Goal: Information Seeking & Learning: Check status

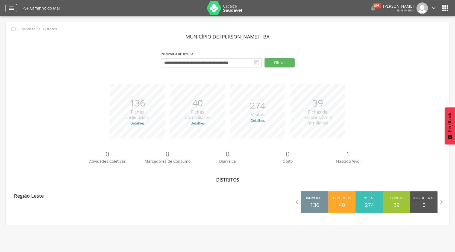
click at [10, 7] on icon "" at bounding box center [11, 8] width 7 height 7
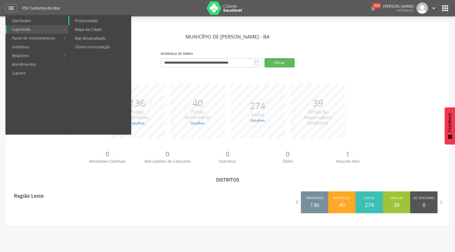
click at [101, 20] on link "Produtividade" at bounding box center [100, 20] width 62 height 9
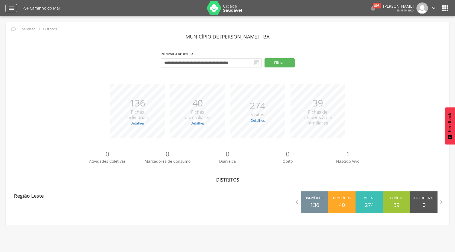
click at [12, 6] on icon "" at bounding box center [11, 8] width 7 height 7
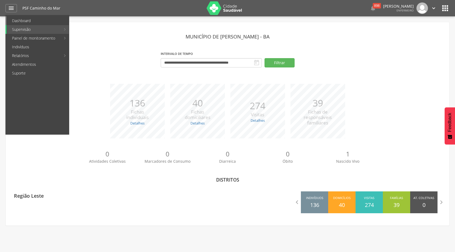
click at [28, 20] on link "Dashboard" at bounding box center [38, 20] width 62 height 9
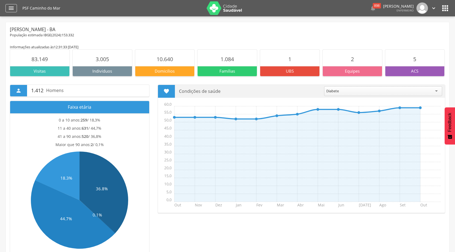
click at [11, 6] on icon "" at bounding box center [11, 8] width 7 height 7
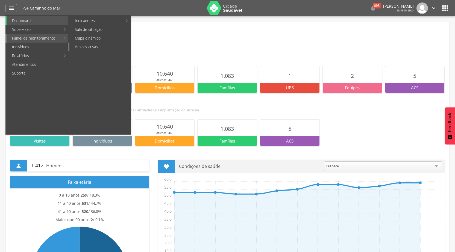
click at [90, 46] on link "Buscas ativas" at bounding box center [100, 47] width 62 height 9
type input "**********"
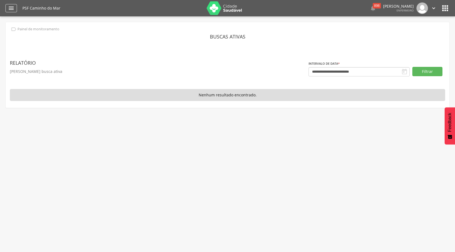
click at [10, 10] on icon "" at bounding box center [11, 8] width 7 height 7
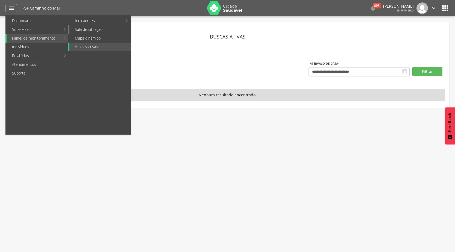
click at [86, 29] on link "Sala de situação" at bounding box center [100, 29] width 62 height 9
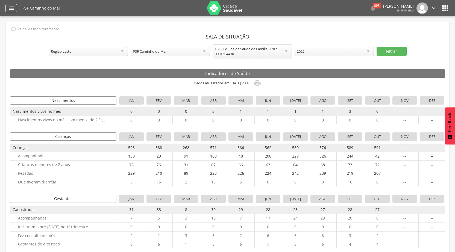
click at [7, 7] on div "" at bounding box center [10, 8] width 11 height 8
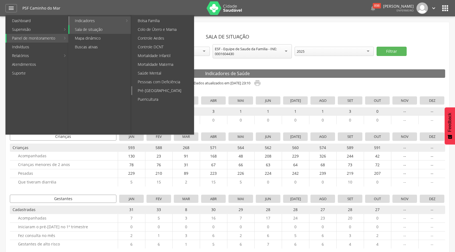
click at [161, 90] on link "Pré-[GEOGRAPHIC_DATA]" at bounding box center [163, 90] width 62 height 9
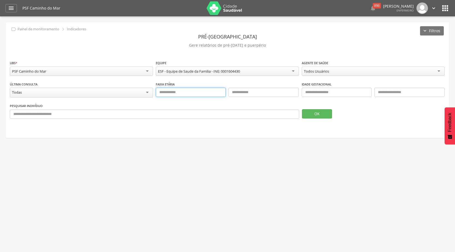
click at [180, 92] on input "text" at bounding box center [191, 92] width 70 height 9
type input "**"
click at [263, 88] on input "text" at bounding box center [264, 92] width 70 height 9
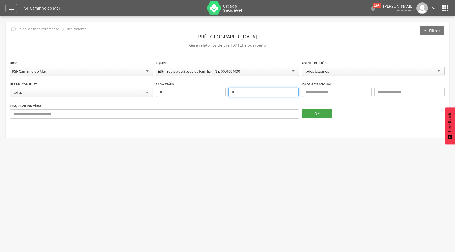
type input "**"
click at [313, 111] on button "OK" at bounding box center [317, 113] width 30 height 9
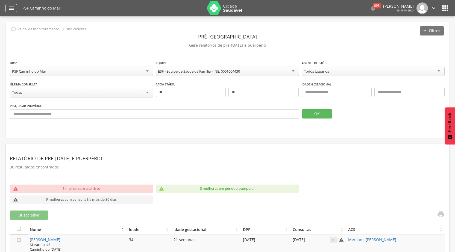
click at [16, 7] on div "" at bounding box center [10, 8] width 11 height 8
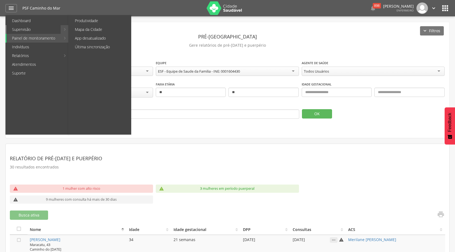
click at [24, 28] on link "Supervisão" at bounding box center [34, 29] width 54 height 9
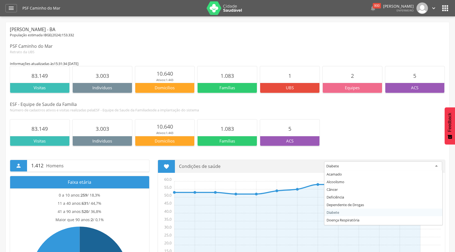
click at [438, 166] on div "Diabete" at bounding box center [383, 167] width 118 height 10
click at [356, 167] on div "Diabete" at bounding box center [383, 167] width 118 height 10
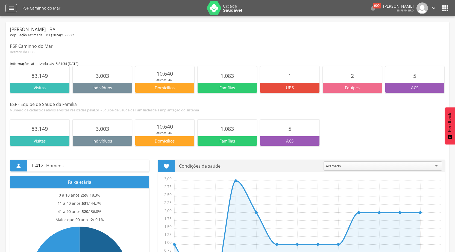
click at [10, 6] on icon "" at bounding box center [11, 8] width 7 height 7
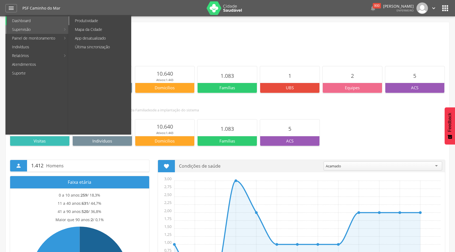
click at [91, 20] on link "Produtividade" at bounding box center [100, 20] width 62 height 9
type input "**********"
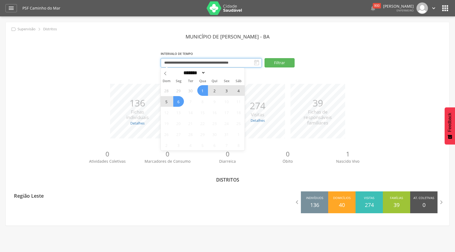
click at [230, 63] on input "**********" at bounding box center [211, 62] width 101 height 9
click at [161, 72] on span at bounding box center [165, 72] width 9 height 9
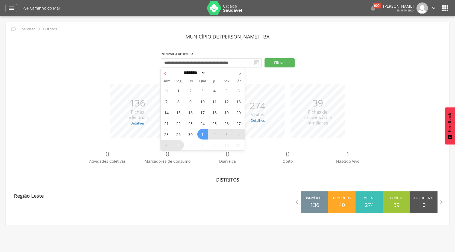
select select "*"
click at [180, 90] on span "1" at bounding box center [178, 90] width 11 height 11
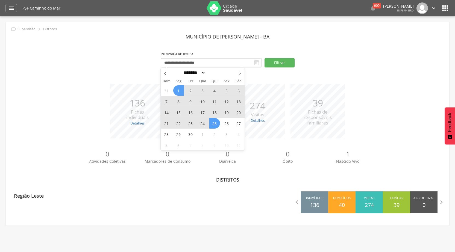
click at [213, 123] on span "25" at bounding box center [215, 123] width 11 height 11
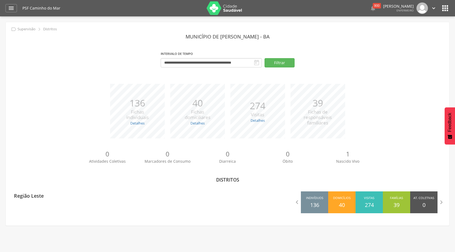
click at [255, 62] on icon "" at bounding box center [257, 63] width 7 height 7
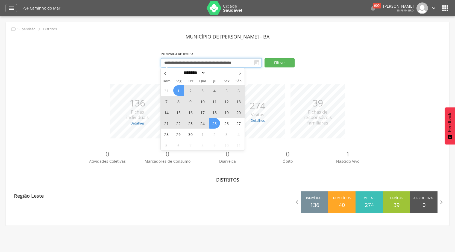
click at [232, 63] on input "**********" at bounding box center [211, 62] width 101 height 9
click at [191, 134] on span "30" at bounding box center [190, 134] width 11 height 11
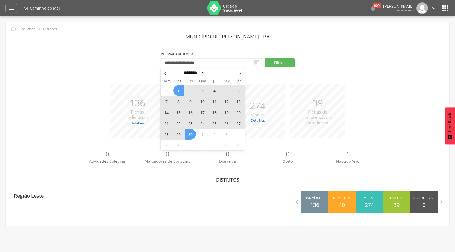
click at [180, 90] on span "1" at bounding box center [178, 90] width 11 height 11
type input "**********"
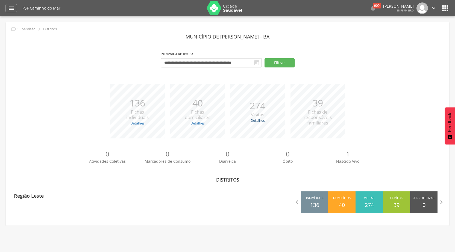
click at [253, 121] on link "Detalhes" at bounding box center [258, 120] width 14 height 5
click at [260, 120] on link "Detalhes" at bounding box center [258, 120] width 14 height 5
click at [134, 122] on link "Detalhes" at bounding box center [137, 123] width 14 height 5
click at [194, 122] on link "Detalhes" at bounding box center [198, 123] width 14 height 5
click at [12, 9] on icon "" at bounding box center [11, 8] width 7 height 7
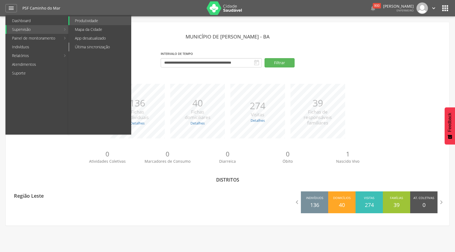
click at [93, 45] on link "Última sincronização" at bounding box center [100, 47] width 62 height 9
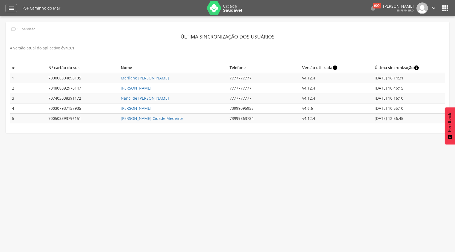
click at [417, 68] on icon "info" at bounding box center [416, 67] width 5 height 5
click at [11, 5] on icon "" at bounding box center [11, 8] width 7 height 7
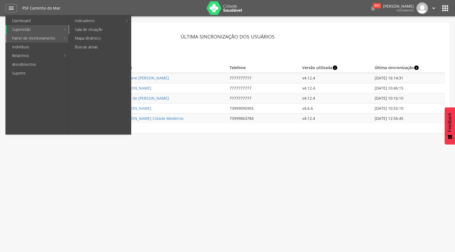
click at [95, 28] on link "Sala de situação" at bounding box center [100, 29] width 62 height 9
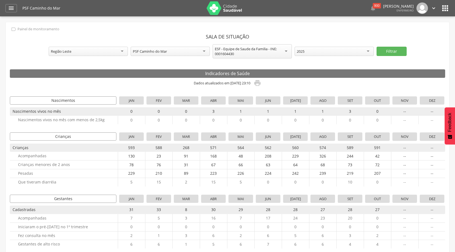
click at [369, 50] on div "2025" at bounding box center [334, 51] width 79 height 9
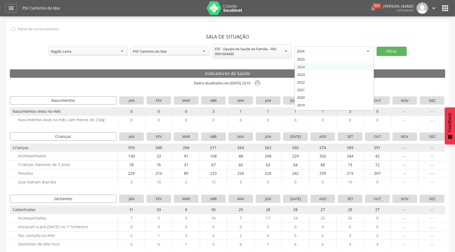
click at [368, 50] on div "2024" at bounding box center [334, 51] width 79 height 10
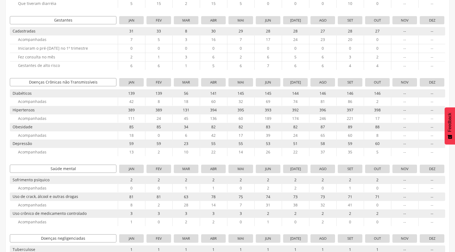
scroll to position [191, 0]
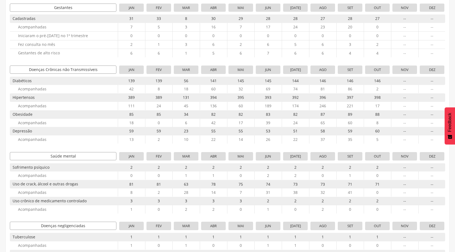
click at [450, 126] on span "Feedback" at bounding box center [450, 122] width 5 height 19
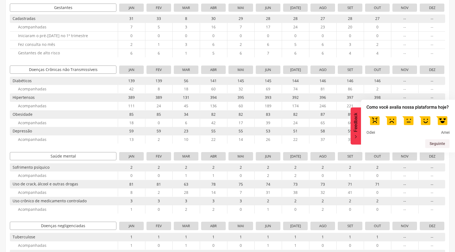
click at [446, 122] on label at bounding box center [442, 120] width 15 height 15
click at [447, 144] on button "Seguinte" at bounding box center [438, 143] width 24 height 9
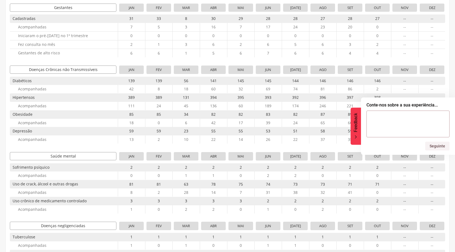
click at [353, 137] on button "Feedback" at bounding box center [356, 125] width 10 height 37
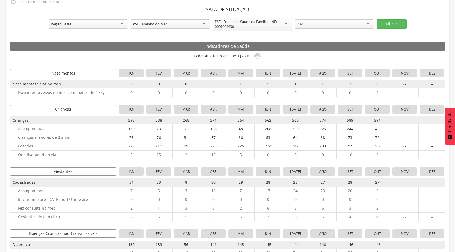
scroll to position [0, 0]
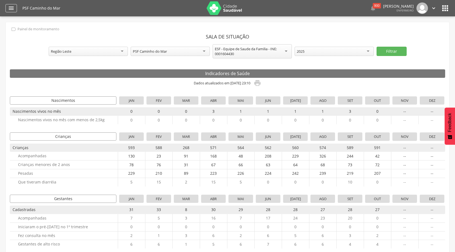
click at [9, 6] on icon "" at bounding box center [11, 8] width 7 height 7
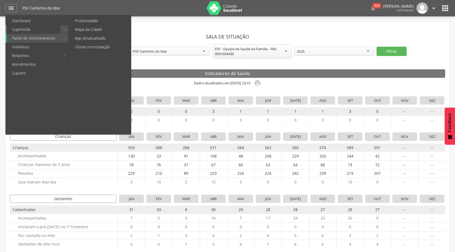
click at [28, 28] on link "Supervisão" at bounding box center [34, 29] width 54 height 9
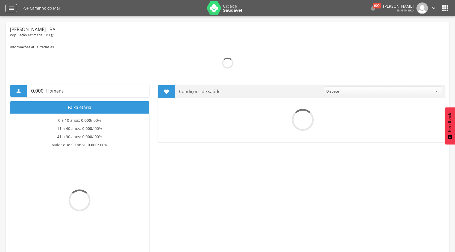
click at [12, 8] on icon "" at bounding box center [11, 8] width 7 height 7
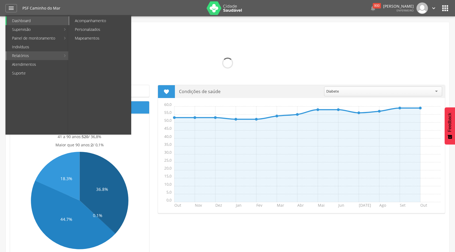
click at [88, 19] on link "Acompanhamento" at bounding box center [100, 20] width 62 height 9
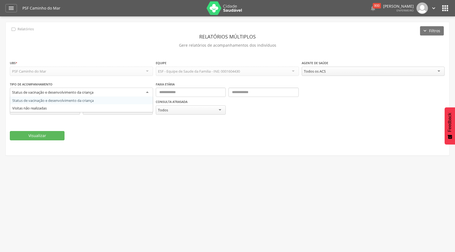
click at [147, 91] on div "Status de vacinação e desenvolvimento da criança" at bounding box center [81, 93] width 143 height 10
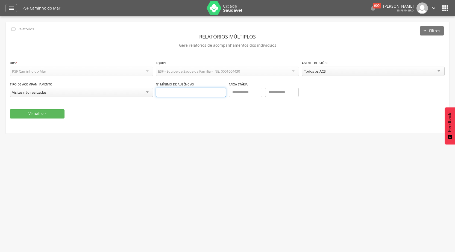
click at [191, 94] on input "text" at bounding box center [191, 92] width 70 height 9
type input "*"
click at [240, 89] on input "text" at bounding box center [246, 92] width 34 height 9
type input "**"
click at [294, 93] on input "text" at bounding box center [282, 92] width 34 height 9
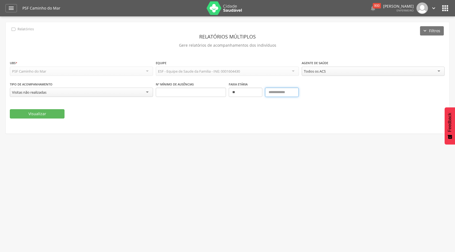
type input "*"
click at [34, 115] on button "Visualizar" at bounding box center [37, 113] width 55 height 9
click at [9, 8] on icon "" at bounding box center [11, 8] width 7 height 7
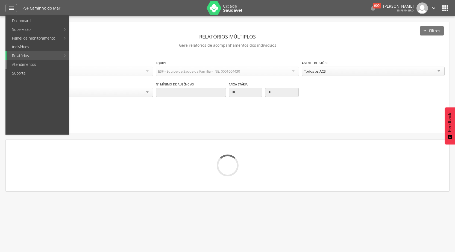
click at [44, 66] on link "Atendimentos" at bounding box center [38, 64] width 62 height 9
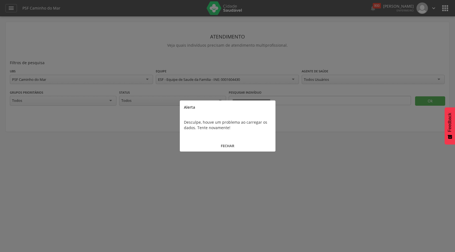
click at [231, 148] on button "FECHAR" at bounding box center [228, 146] width 96 height 12
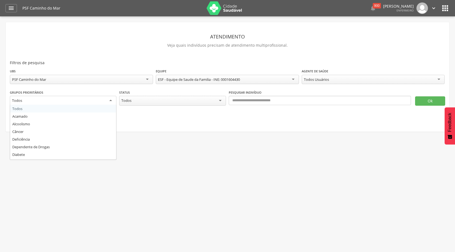
click at [111, 101] on div "Todos" at bounding box center [63, 101] width 107 height 10
click at [439, 76] on div "Todos Usuários" at bounding box center [373, 79] width 143 height 9
click at [429, 101] on button "Ok" at bounding box center [430, 101] width 30 height 9
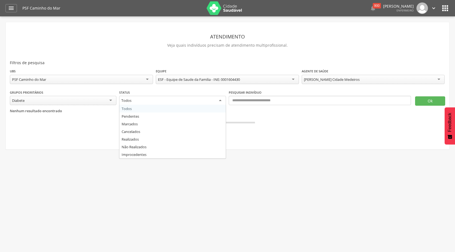
click at [225, 98] on div "Todos" at bounding box center [172, 101] width 107 height 10
click at [437, 100] on button "Ok" at bounding box center [430, 100] width 30 height 9
click at [220, 101] on div "Realizados" at bounding box center [172, 100] width 107 height 9
click at [434, 101] on button "Ok" at bounding box center [430, 100] width 30 height 9
click at [111, 100] on div "Diabete" at bounding box center [63, 100] width 107 height 9
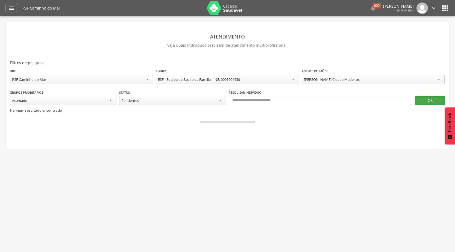
click at [427, 96] on button "Ok" at bounding box center [430, 100] width 30 height 9
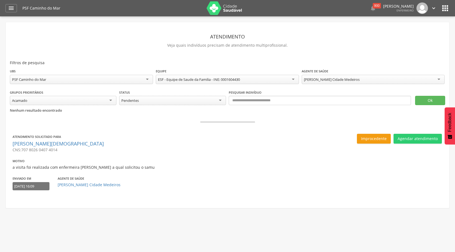
click at [111, 97] on div "Acamado" at bounding box center [63, 100] width 107 height 9
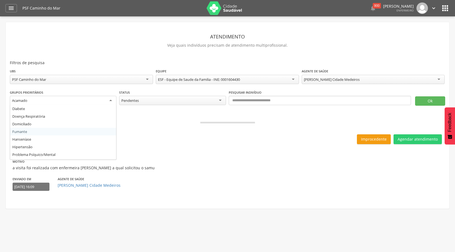
scroll to position [53, 0]
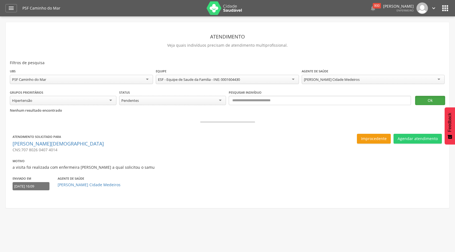
click at [441, 100] on button "Ok" at bounding box center [430, 100] width 30 height 9
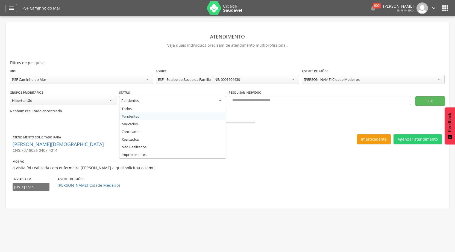
click at [220, 100] on div "Pendentes" at bounding box center [172, 101] width 107 height 10
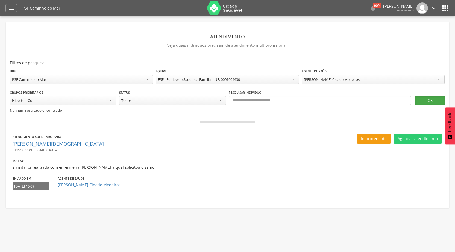
click at [427, 101] on button "Ok" at bounding box center [430, 100] width 30 height 9
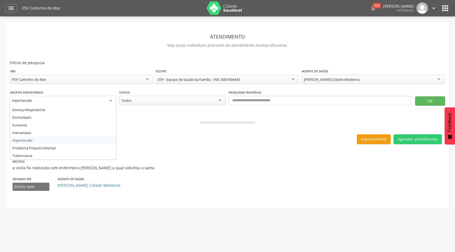
click at [113, 100] on div "Hipertensão" at bounding box center [63, 101] width 107 height 10
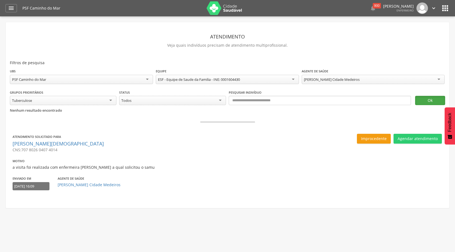
click at [424, 99] on button "Ok" at bounding box center [430, 100] width 30 height 9
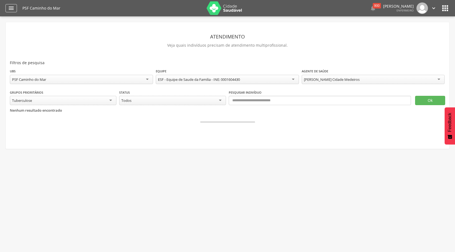
click at [8, 7] on icon "" at bounding box center [11, 8] width 7 height 7
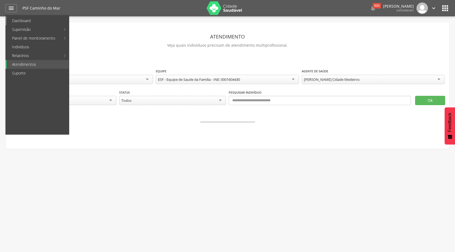
click at [21, 20] on link "Dashboard" at bounding box center [38, 20] width 62 height 9
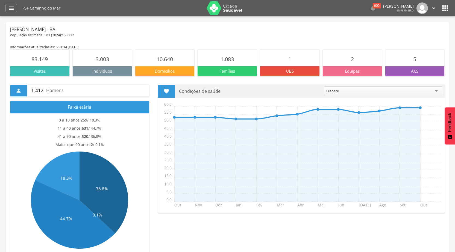
click at [13, 4] on div " Dashboard Supervisão Produtividade Mapa da Cidade App desatualizado Última si…" at bounding box center [227, 8] width 444 height 16
click at [11, 5] on div "" at bounding box center [10, 8] width 11 height 8
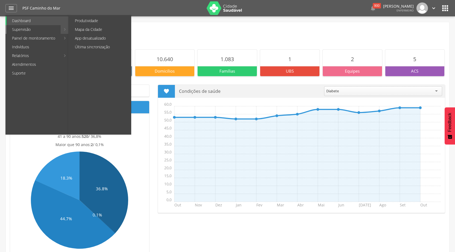
click at [23, 28] on link "Supervisão" at bounding box center [34, 29] width 54 height 9
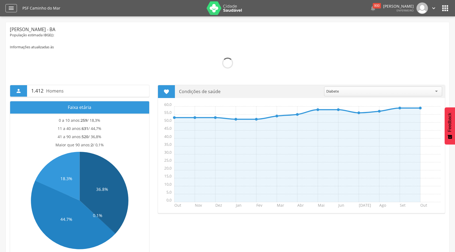
click at [10, 7] on icon "" at bounding box center [11, 8] width 7 height 7
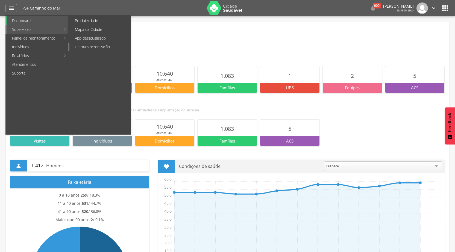
click at [96, 45] on link "Última sincronização" at bounding box center [100, 47] width 62 height 9
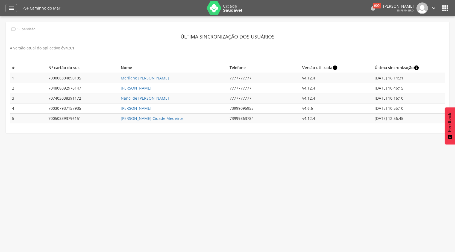
click at [373, 8] on div "900" at bounding box center [377, 5] width 8 height 5
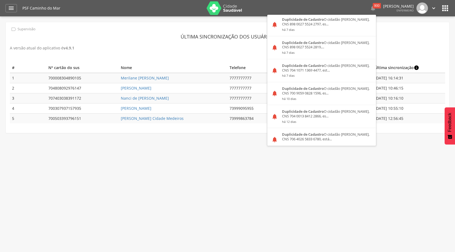
scroll to position [82, 0]
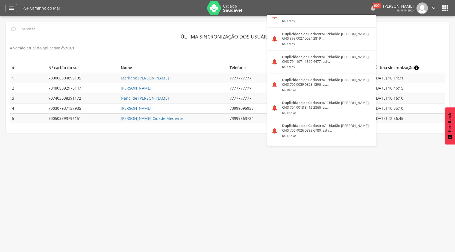
click at [373, 7] on div "900" at bounding box center [377, 5] width 8 height 5
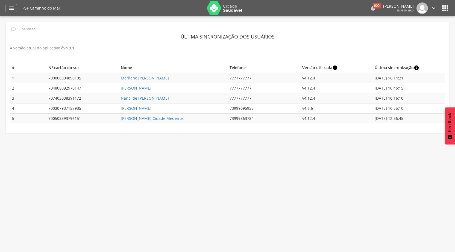
click at [370, 6] on icon "" at bounding box center [373, 8] width 7 height 7
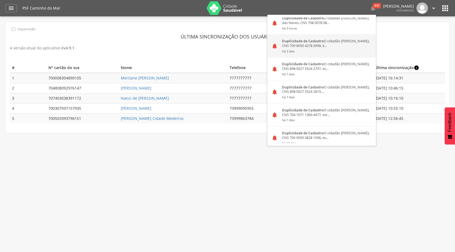
scroll to position [0, 0]
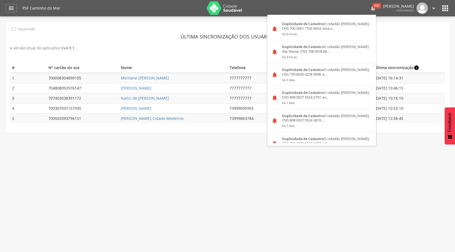
click at [373, 5] on div "900" at bounding box center [377, 5] width 8 height 5
